Goal: Navigation & Orientation: Find specific page/section

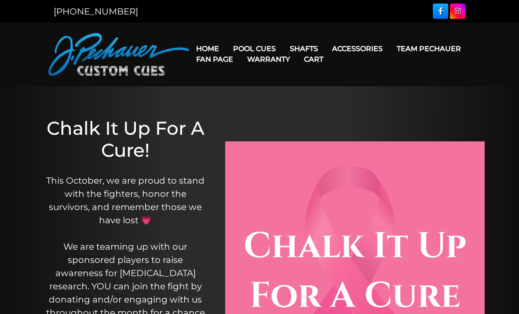
click at [368, 105] on link "Torch +" at bounding box center [360, 98] width 152 height 12
click at [413, 117] on link "Kielwood" at bounding box center [360, 111] width 152 height 12
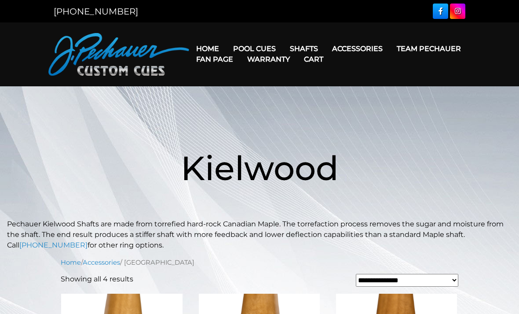
click at [315, 105] on link "Torch +" at bounding box center [360, 98] width 152 height 12
